Goal: Check status: Check status

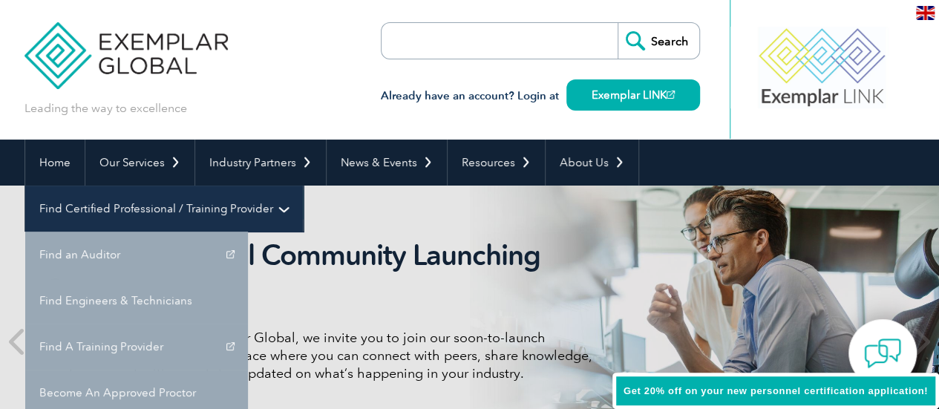
click at [303, 186] on link "Find Certified Professional / Training Provider" at bounding box center [164, 209] width 278 height 46
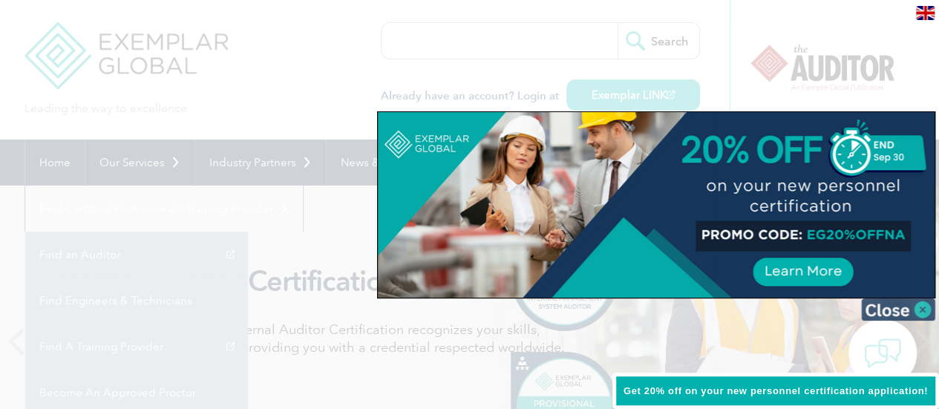
click at [896, 307] on img at bounding box center [898, 310] width 74 height 22
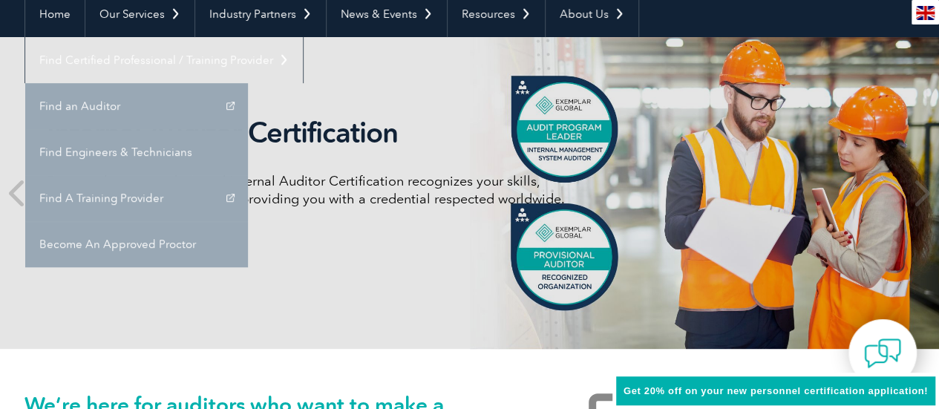
scroll to position [59, 0]
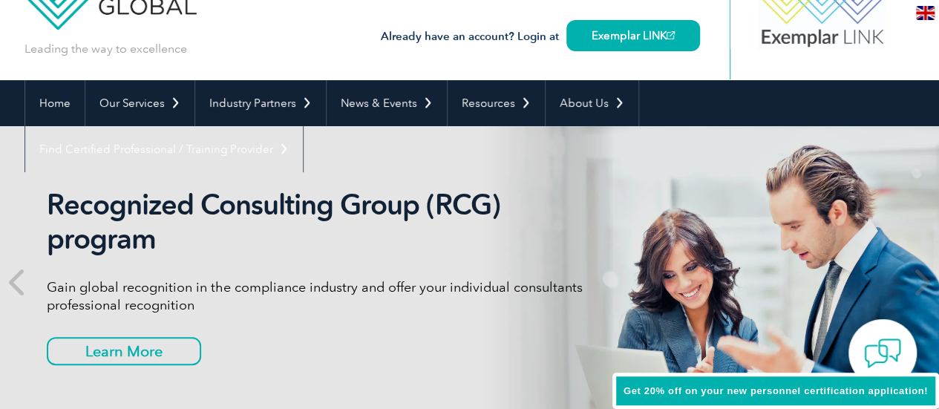
click at [0, 0] on link "Find an Auditor" at bounding box center [0, 0] width 0 height 0
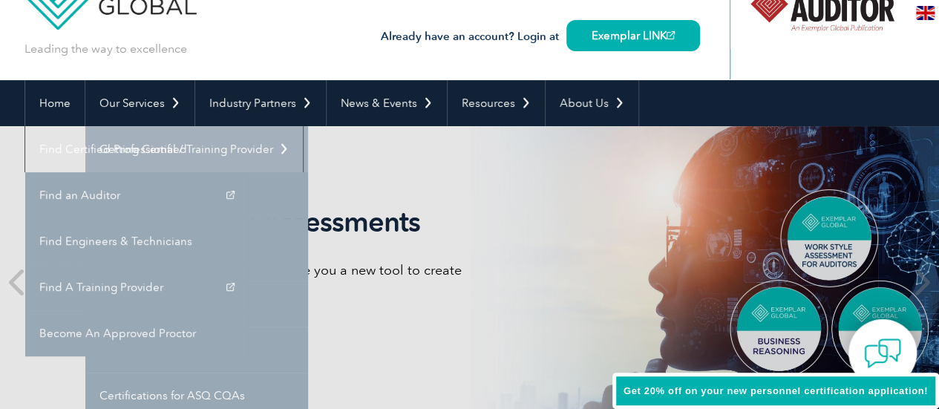
click at [146, 145] on link "Getting Certified" at bounding box center [196, 149] width 223 height 46
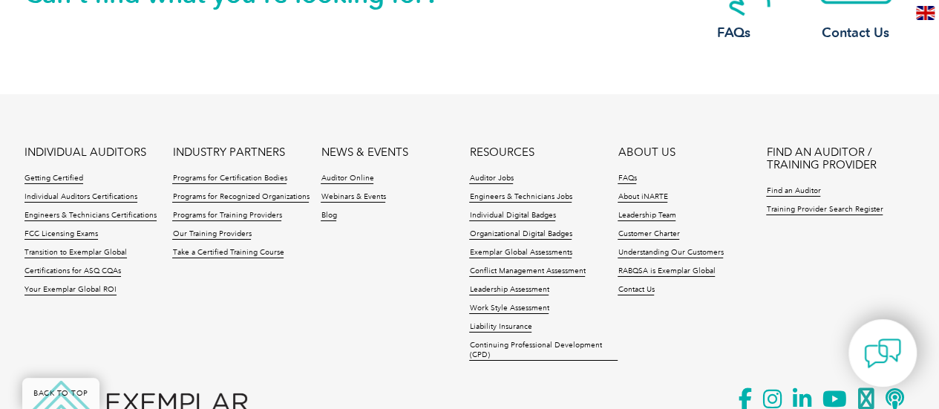
scroll to position [2465, 0]
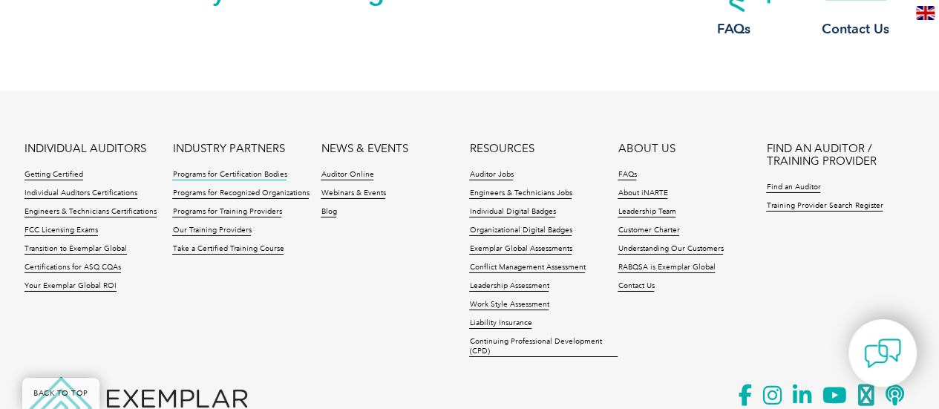
click at [230, 175] on link "Programs for Certification Bodies" at bounding box center [229, 175] width 114 height 10
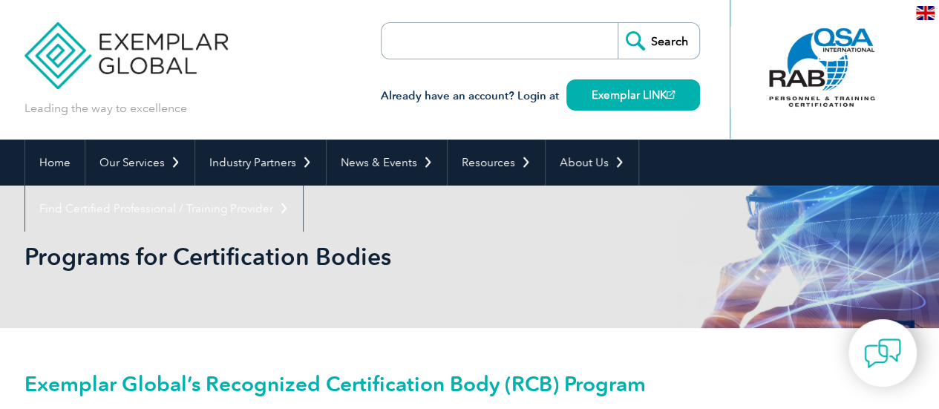
click at [438, 48] on input "search" at bounding box center [467, 41] width 156 height 36
type input "c"
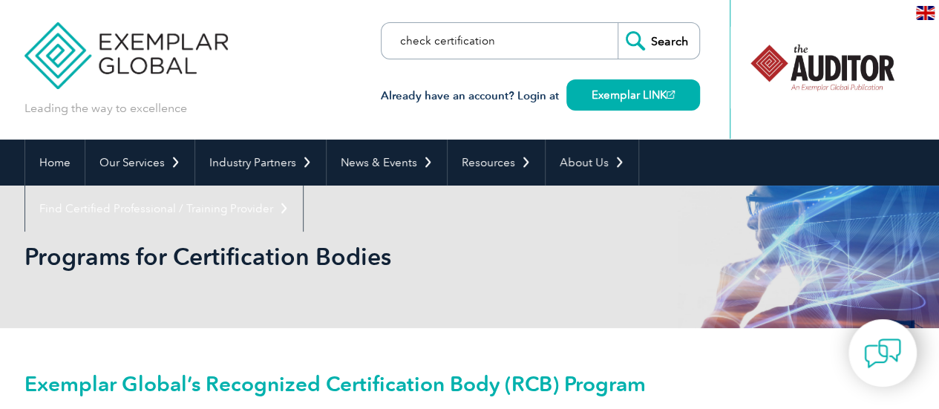
type input "check certification"
click at [658, 52] on input "Search" at bounding box center [659, 41] width 82 height 36
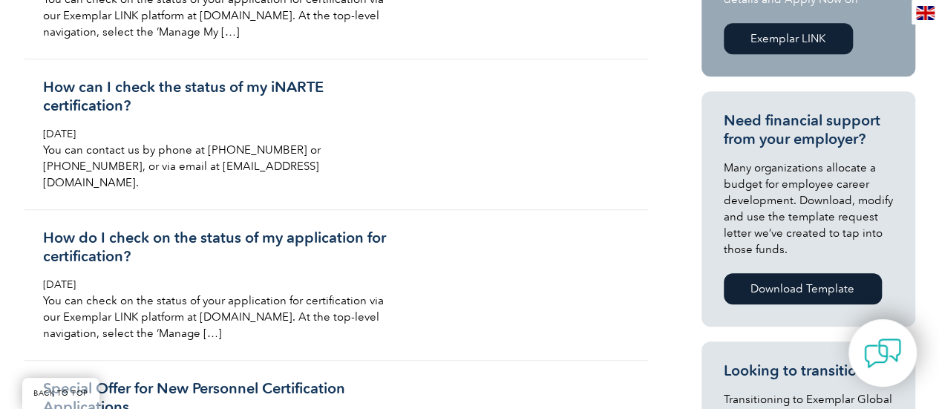
scroll to position [505, 0]
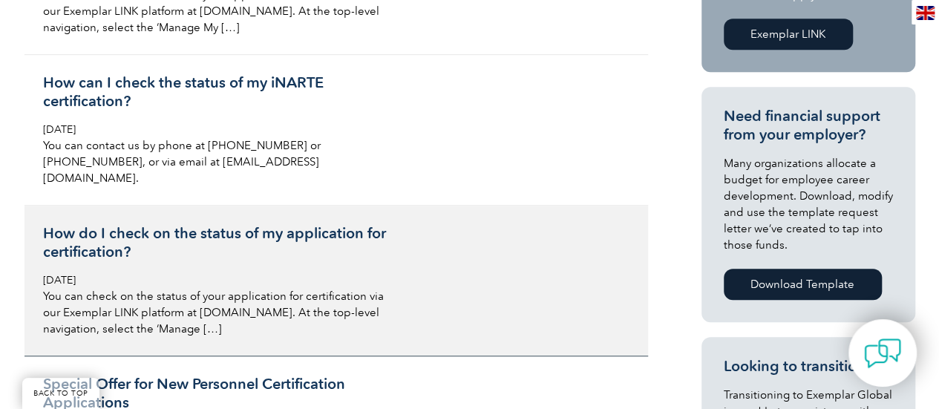
click at [64, 228] on h3 "How do I check on the status of my application for certification?" at bounding box center [219, 242] width 352 height 37
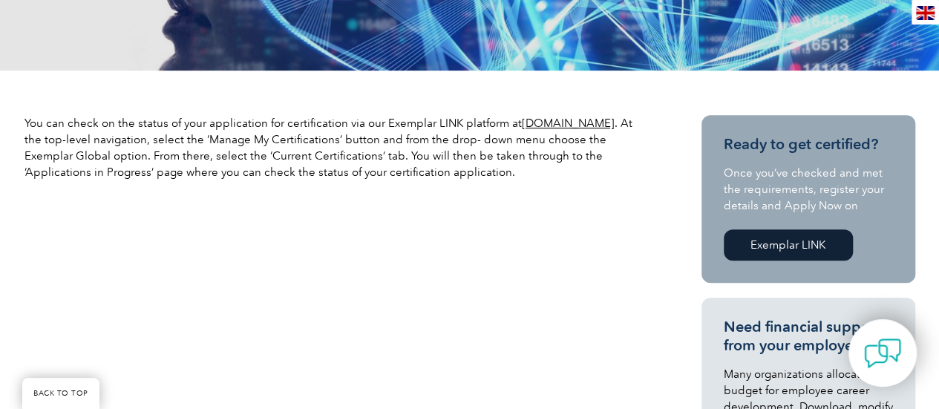
scroll to position [416, 0]
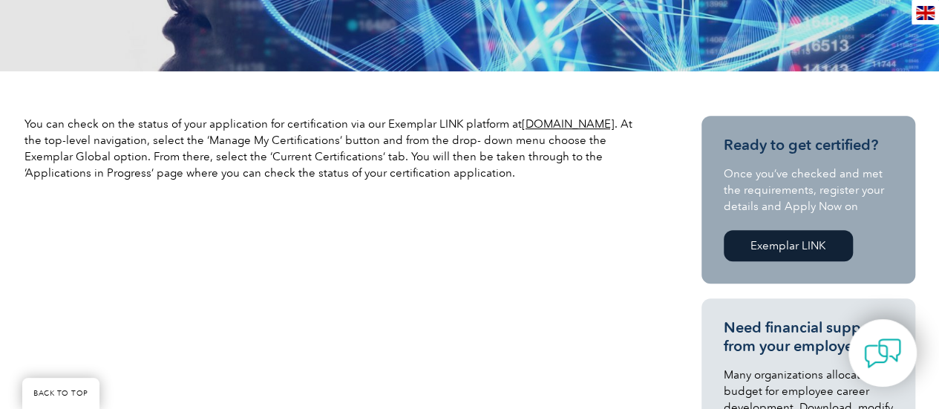
click at [550, 121] on link "[DOMAIN_NAME]" at bounding box center [568, 123] width 93 height 13
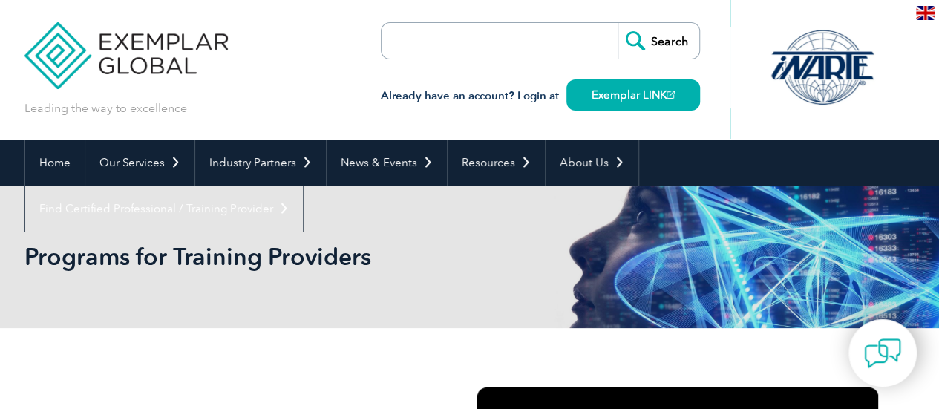
click at [428, 44] on input "search" at bounding box center [467, 41] width 156 height 36
type input "certifcation number"
click at [618, 23] on input "Search" at bounding box center [659, 41] width 82 height 36
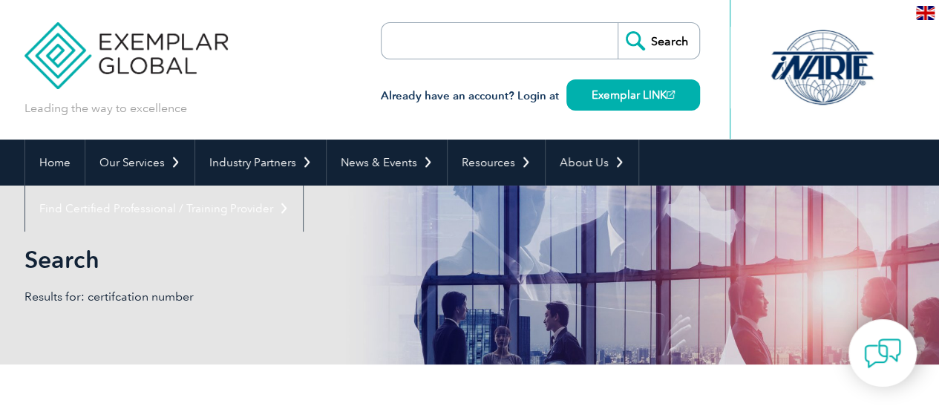
drag, startPoint x: 0, startPoint y: 0, endPoint x: 431, endPoint y: 44, distance: 432.9
click at [431, 44] on input "search" at bounding box center [467, 41] width 156 height 36
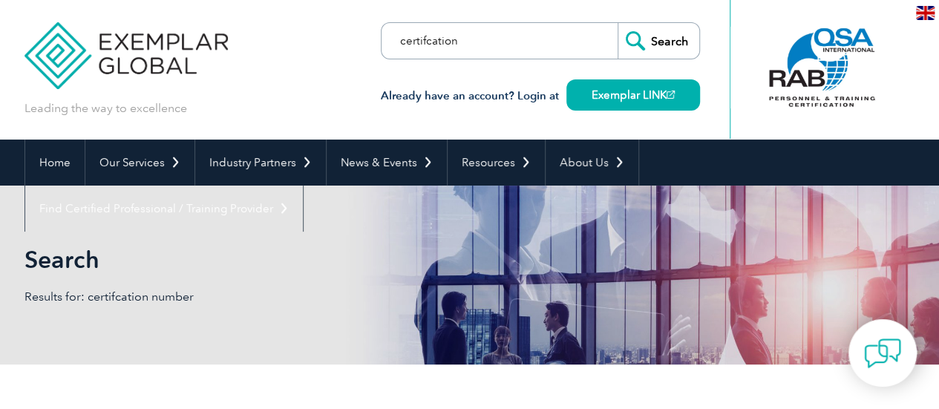
click at [434, 44] on input "certifcation" at bounding box center [467, 41] width 156 height 36
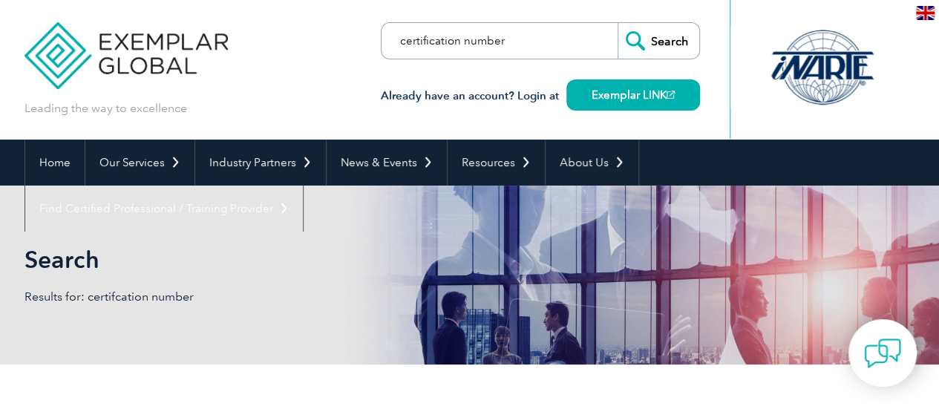
type input "certification number"
click at [618, 23] on input "Search" at bounding box center [659, 41] width 82 height 36
click at [223, 299] on p "Results for: certification number" at bounding box center [248, 297] width 446 height 16
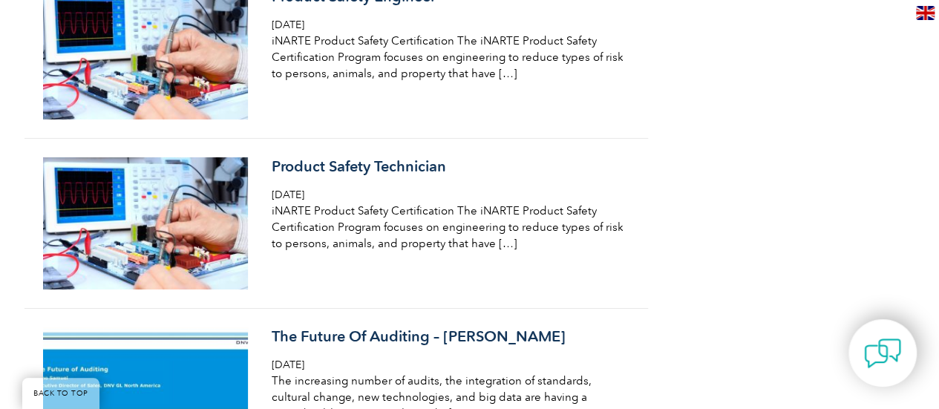
scroll to position [2465, 0]
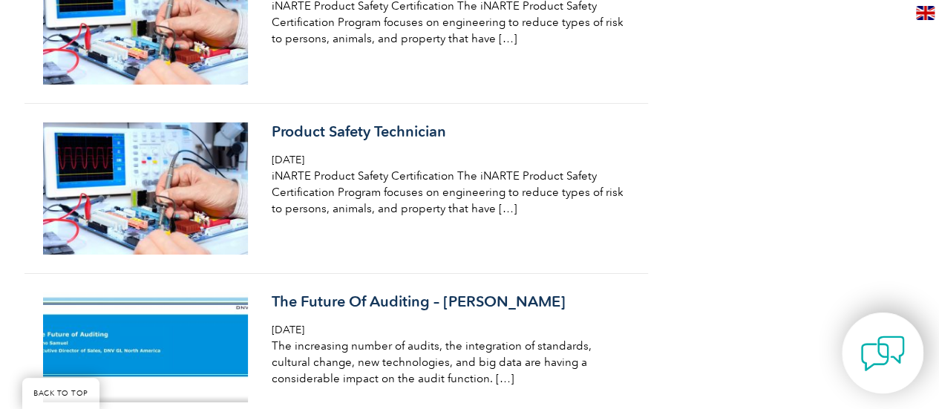
click at [916, 356] on div at bounding box center [883, 353] width 82 height 81
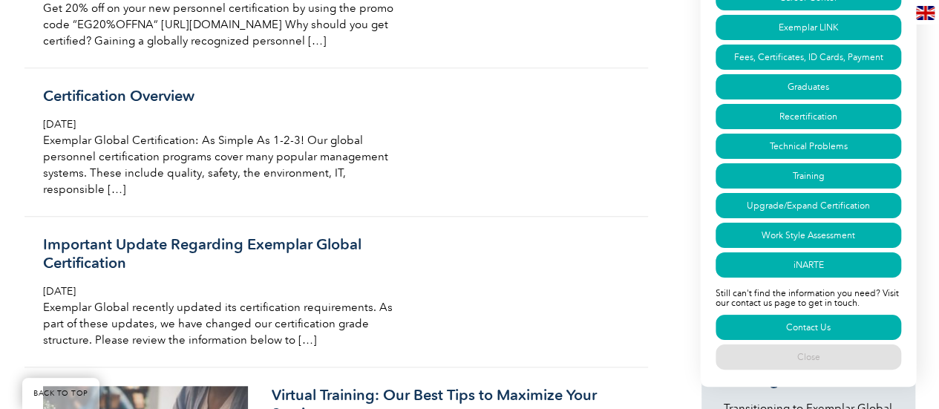
scroll to position [0, 0]
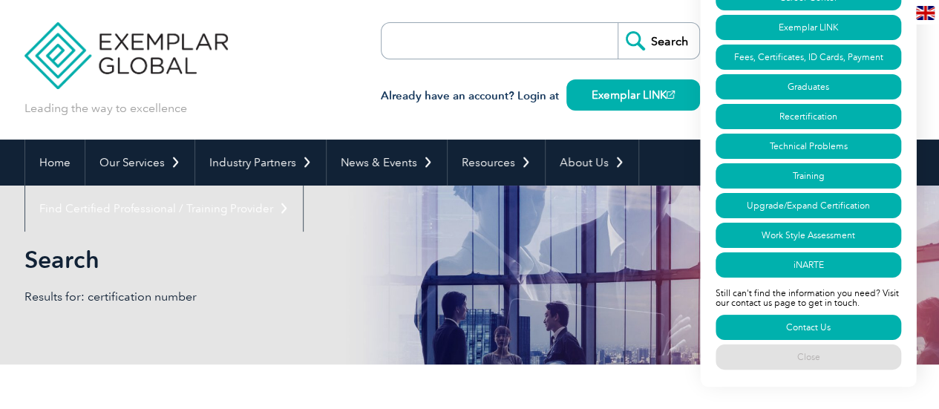
click at [907, 42] on div "Have a question? Search our FAQs: Search Our FAQs page can answer some of the m…" at bounding box center [808, 107] width 217 height 558
click at [819, 52] on link "Fees, Certificates, ID Cards, Payment" at bounding box center [809, 57] width 186 height 25
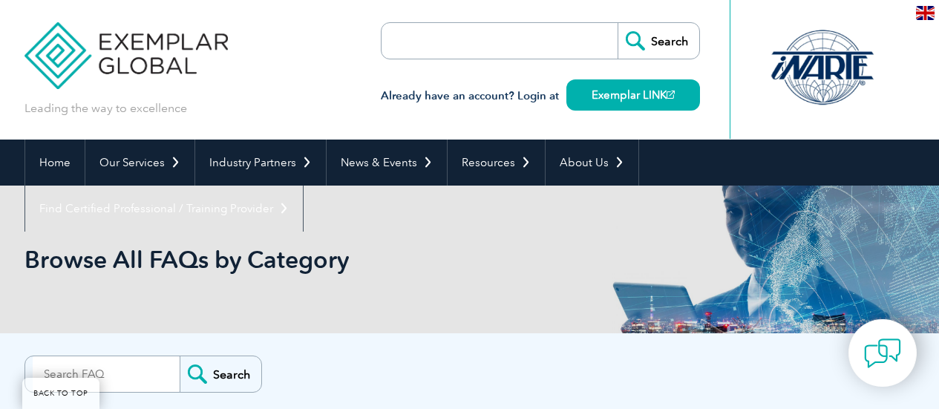
scroll to position [3570, 0]
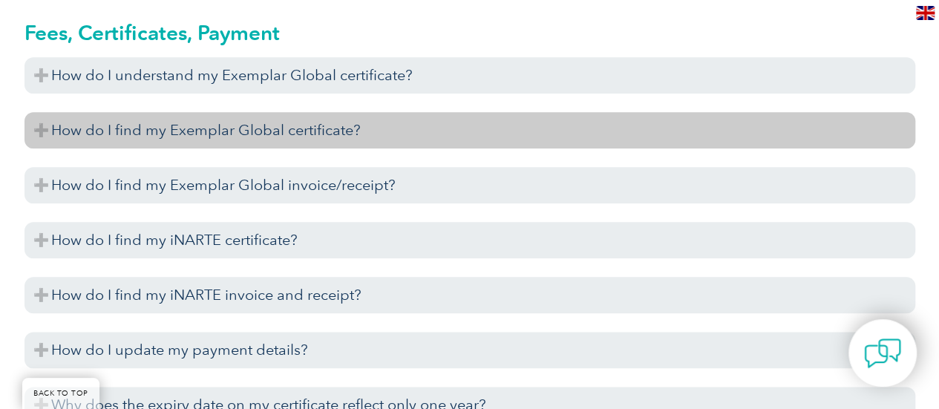
click at [798, 125] on h3 "How do I find my Exemplar Global certificate?" at bounding box center [470, 130] width 891 height 36
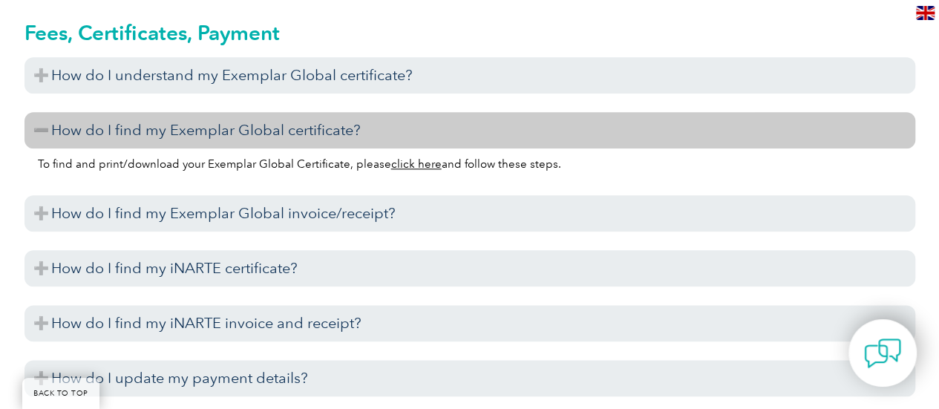
click at [401, 160] on link "click here" at bounding box center [416, 163] width 50 height 13
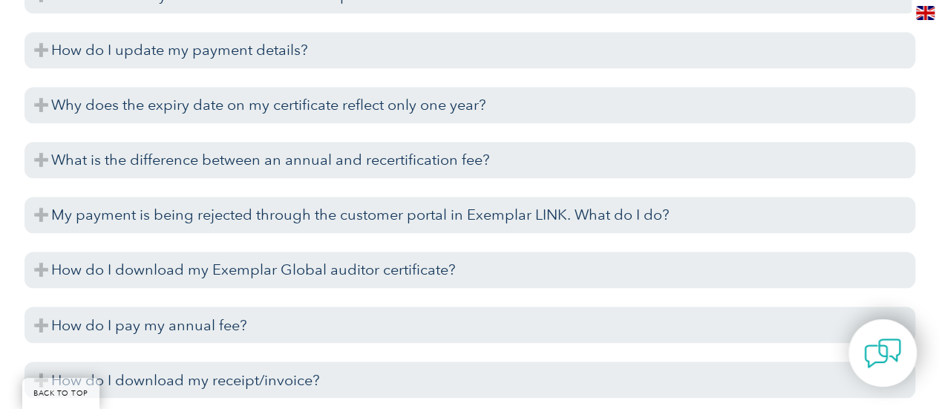
scroll to position [3907, 0]
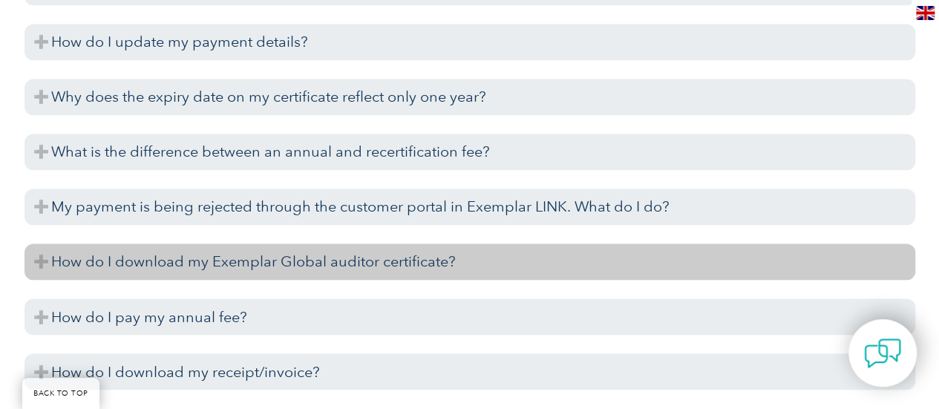
click at [538, 255] on h3 "How do I download my Exemplar Global auditor certificate?" at bounding box center [470, 262] width 891 height 36
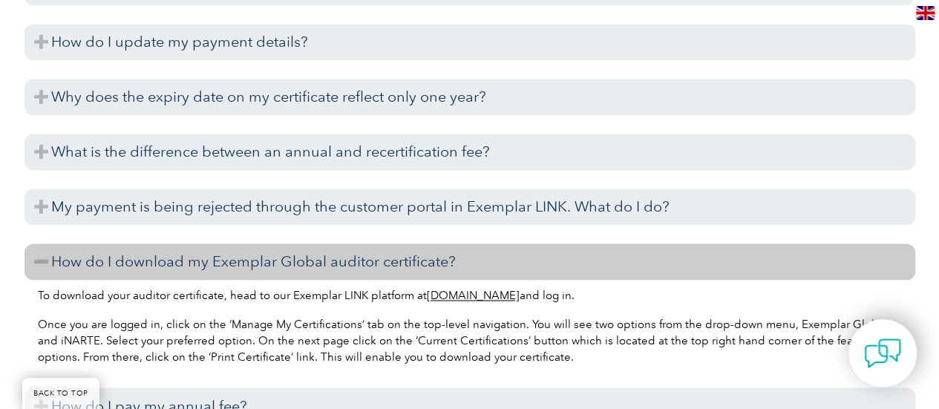
scroll to position [3937, 0]
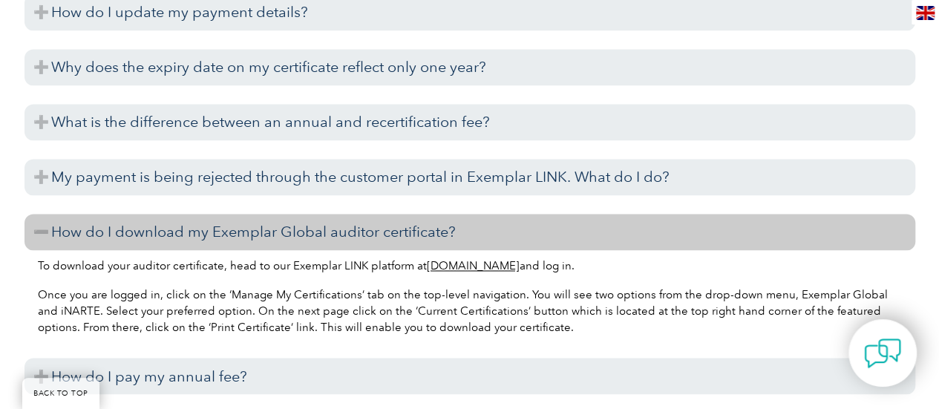
click at [495, 264] on link "www.exemplarlink.org" at bounding box center [473, 265] width 93 height 13
